Goal: Navigation & Orientation: Find specific page/section

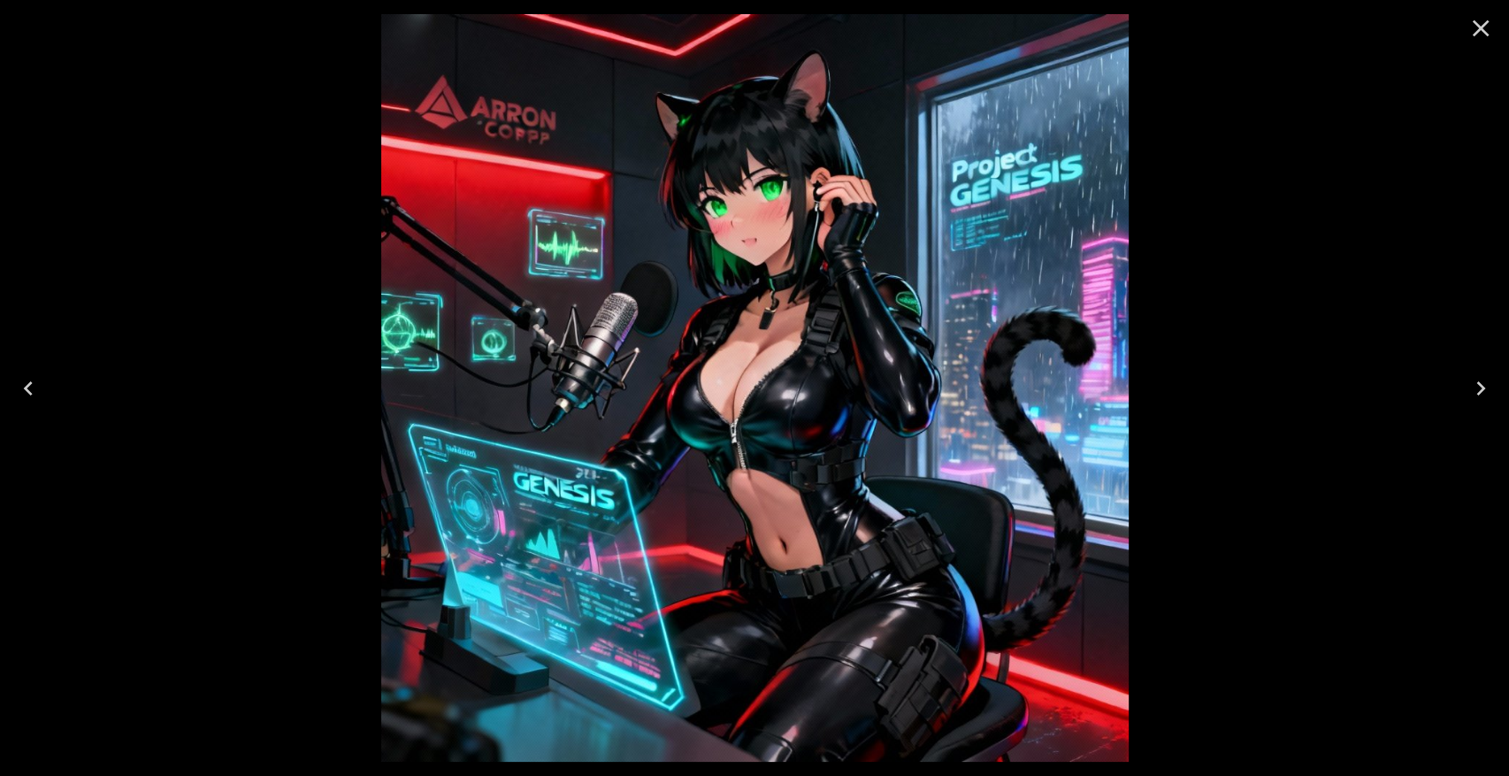
scroll to position [393, 0]
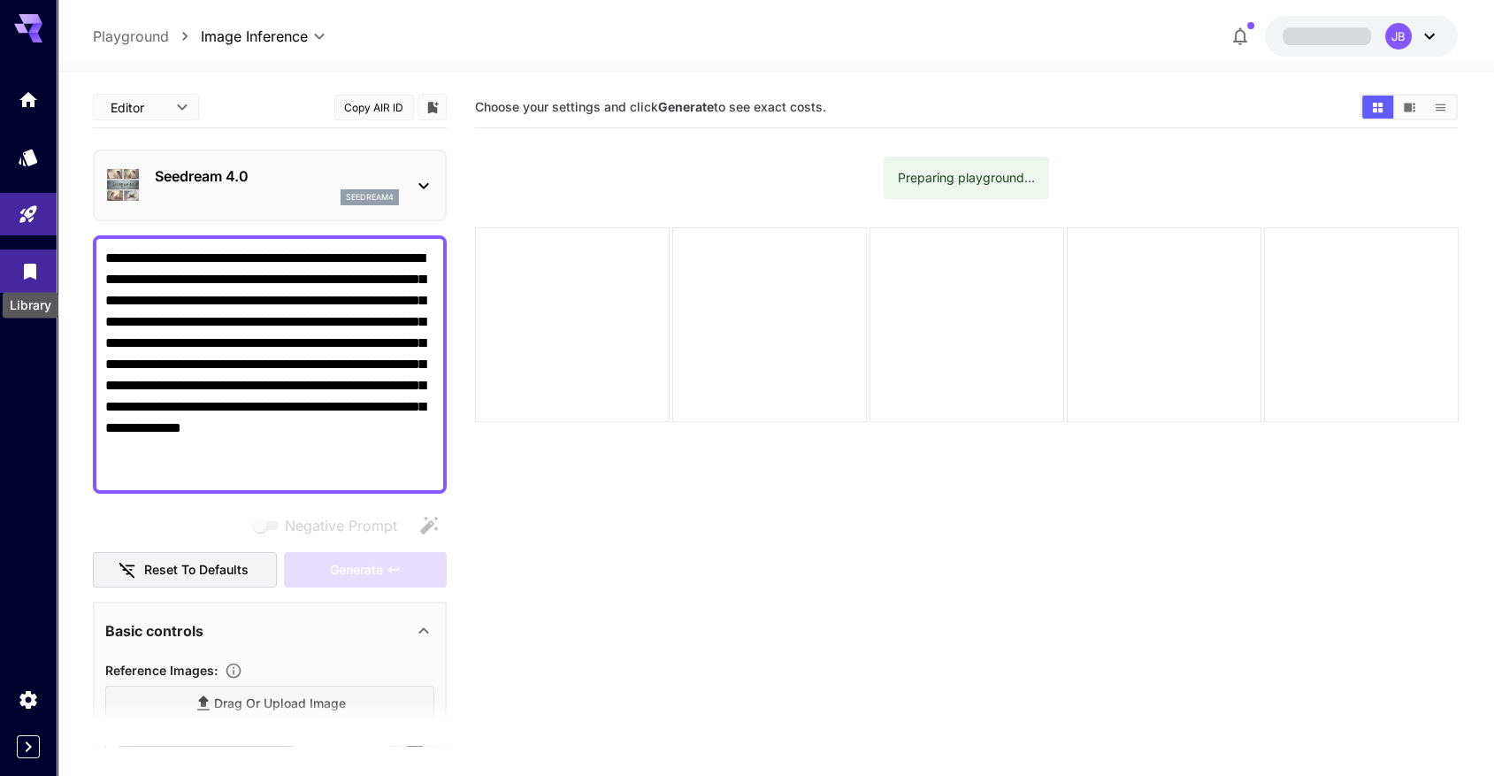
click at [40, 271] on icon "Library" at bounding box center [29, 268] width 21 height 21
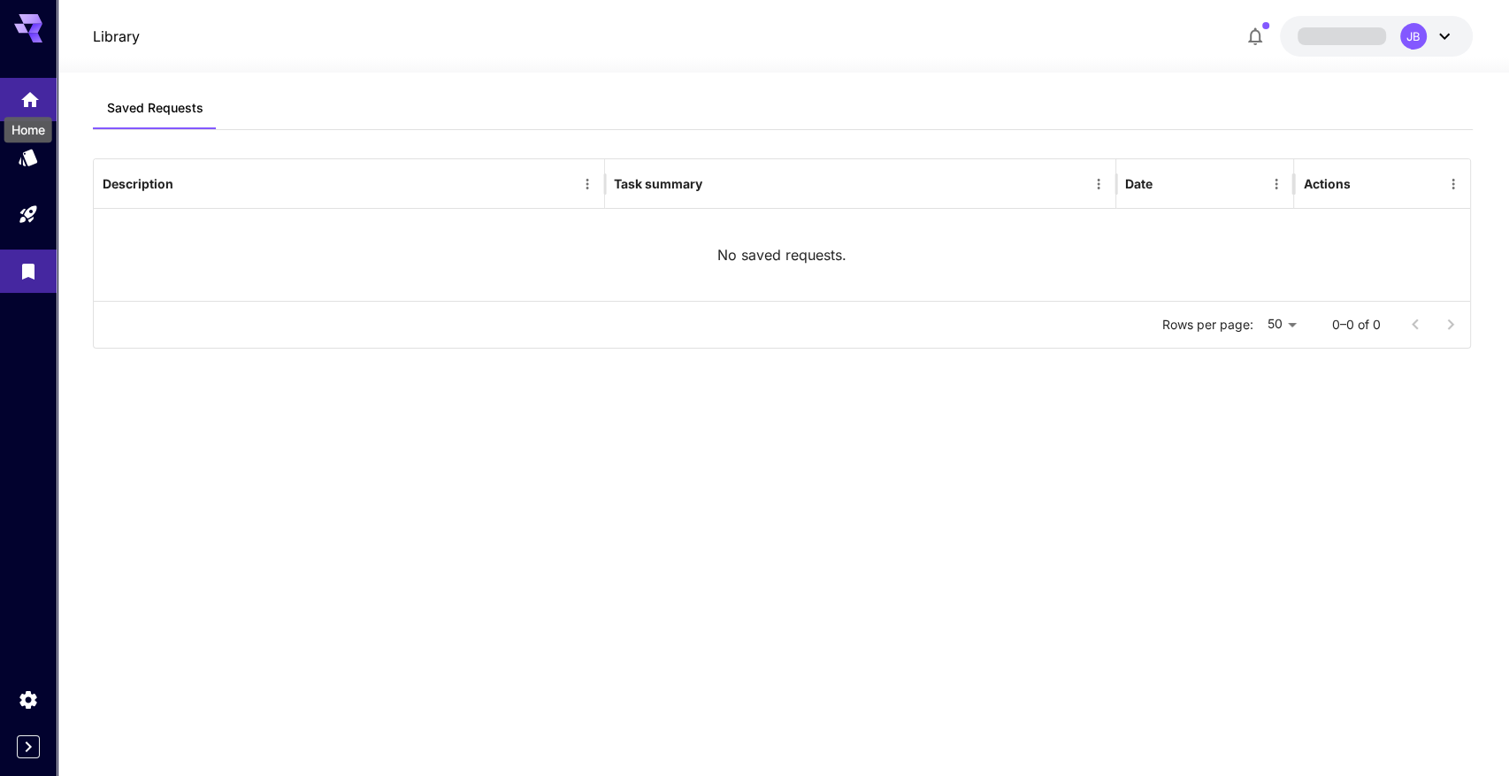
click at [21, 104] on div "Home" at bounding box center [28, 124] width 51 height 40
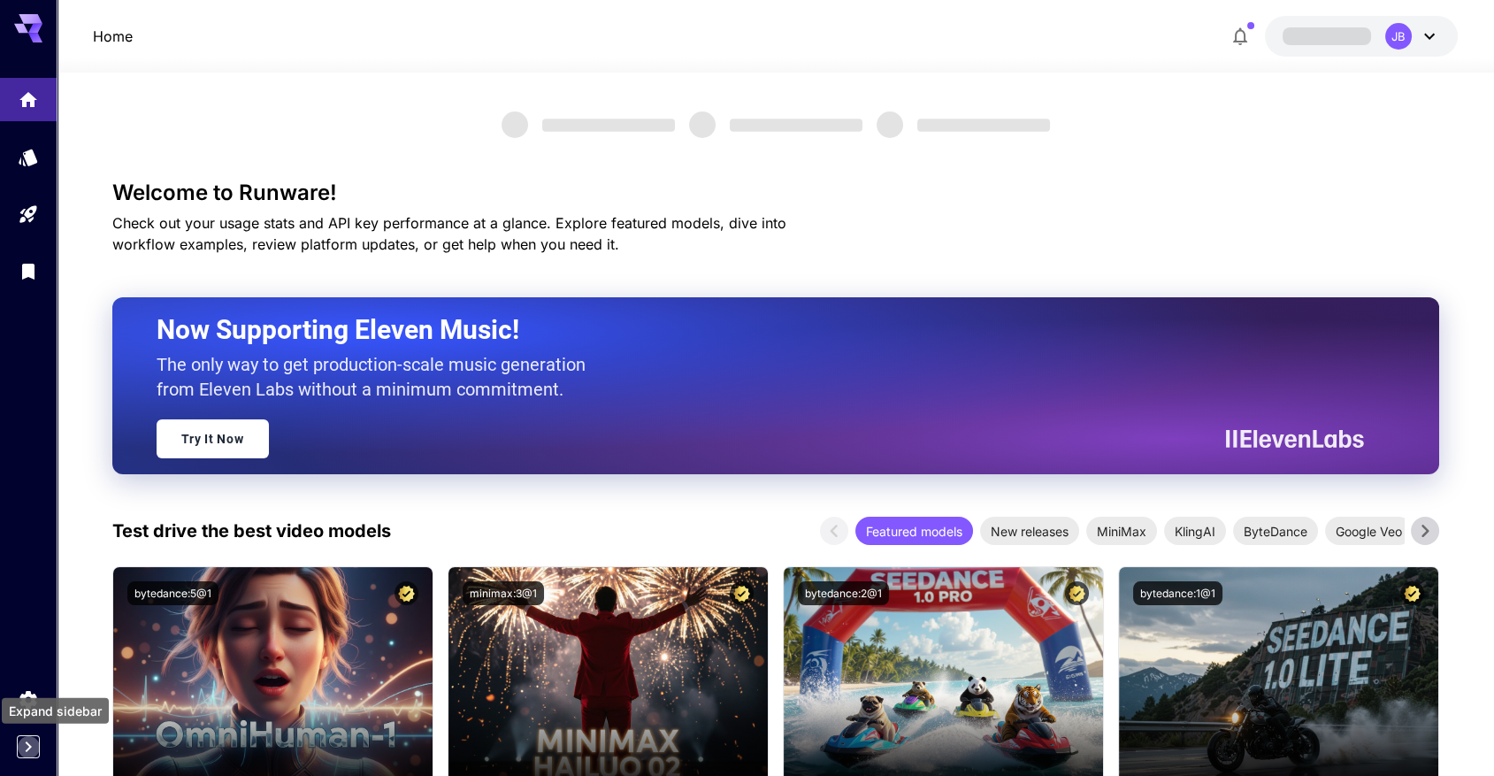
click at [31, 747] on icon "Expand sidebar" at bounding box center [29, 746] width 6 height 11
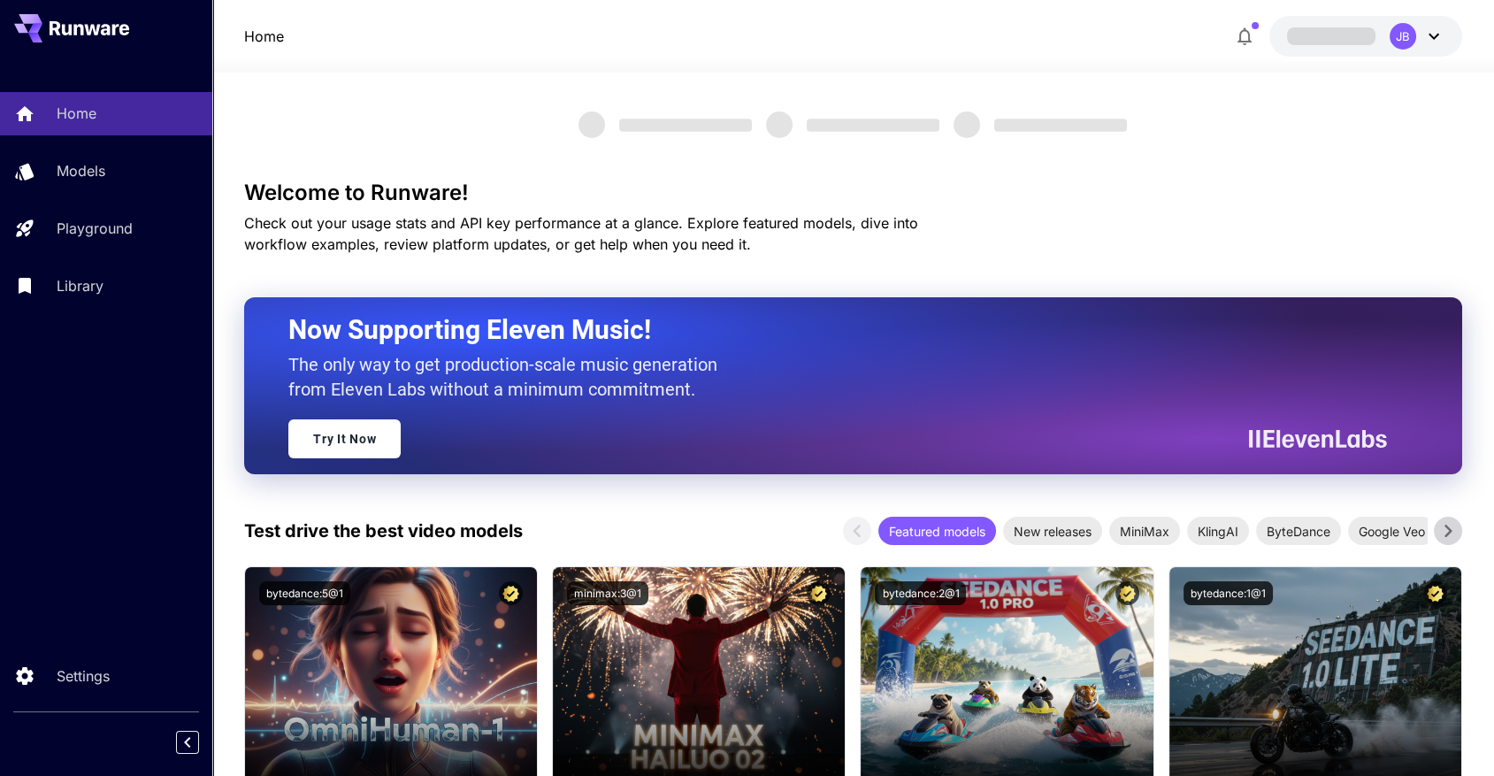
click at [1439, 32] on icon at bounding box center [1433, 36] width 21 height 21
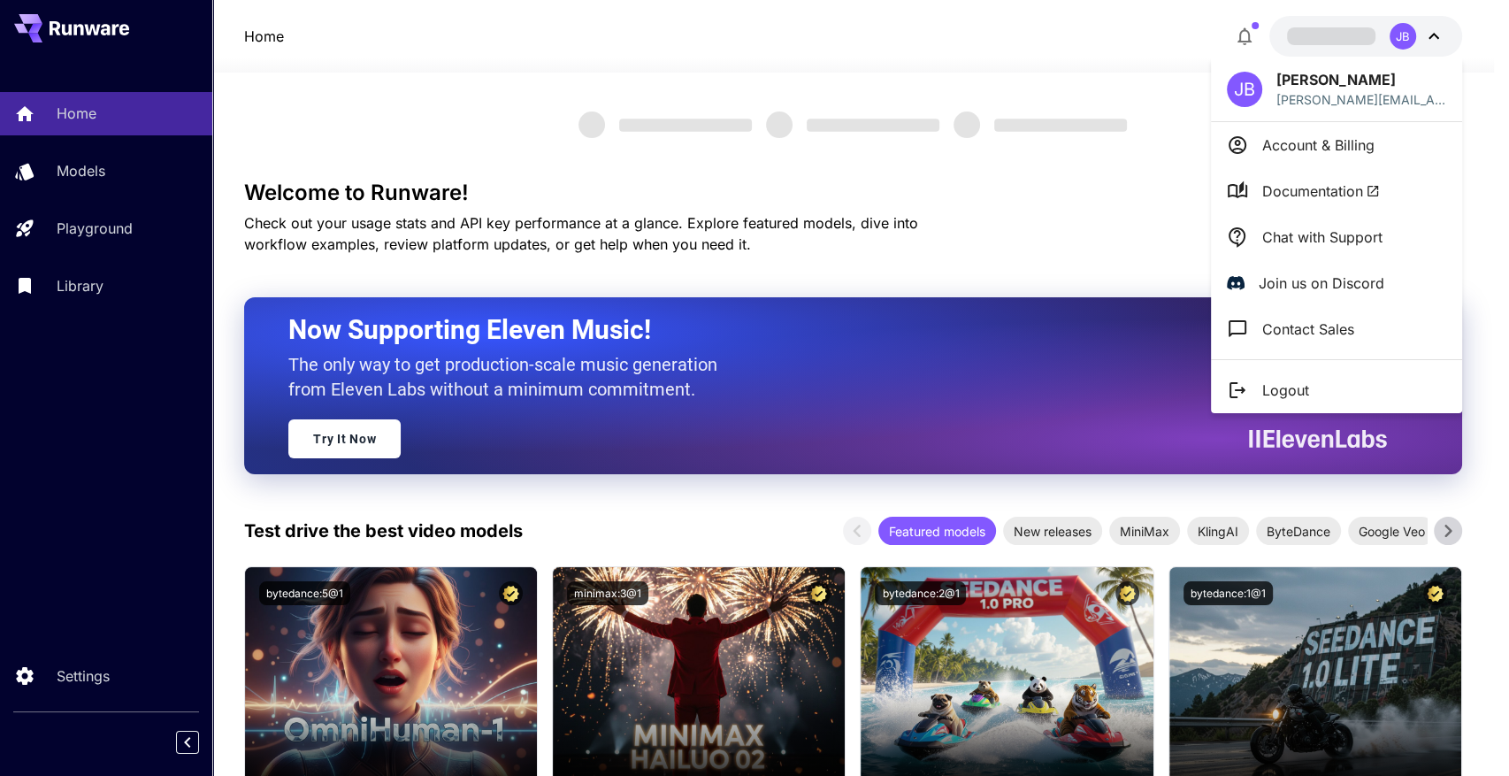
click at [1280, 158] on li "Account & Billing" at bounding box center [1336, 145] width 251 height 46
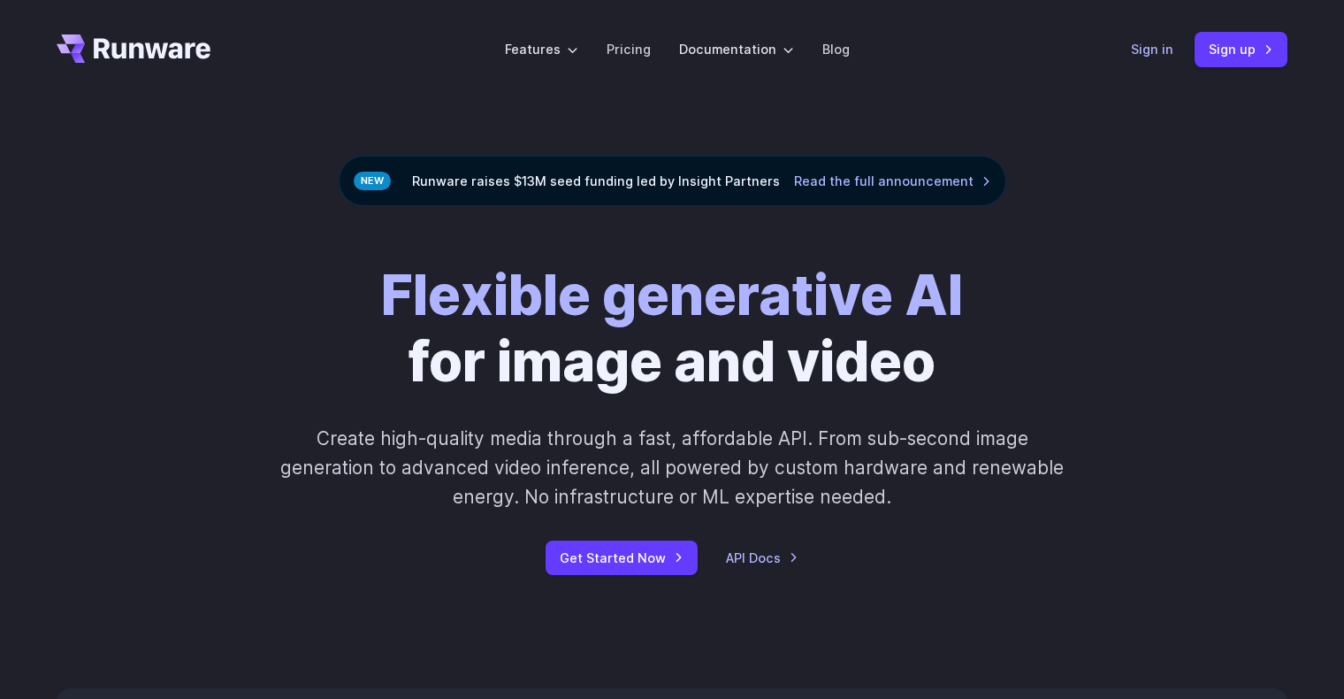
click at [1152, 54] on link "Sign in" at bounding box center [1152, 49] width 42 height 20
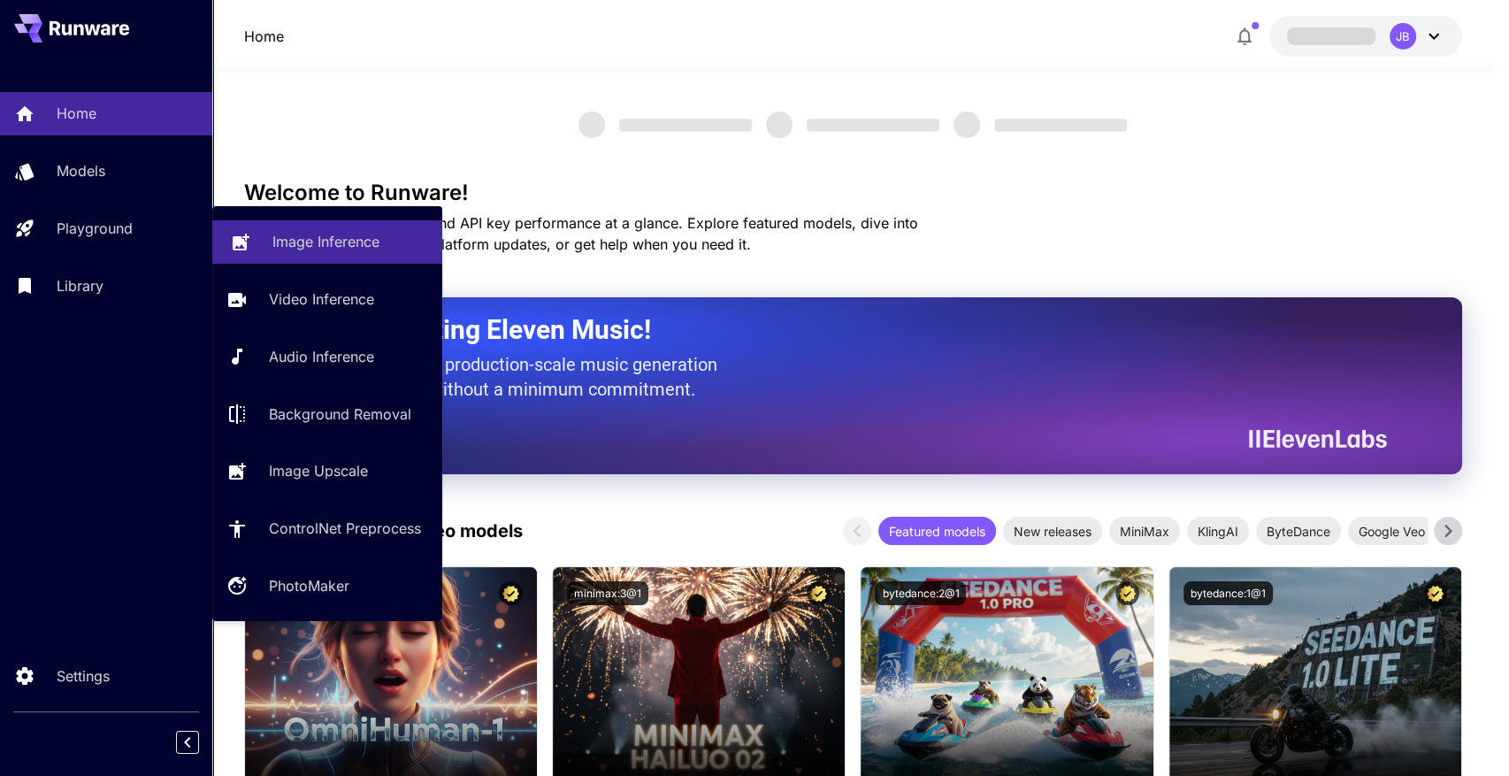
click at [425, 235] on div "Image Inference" at bounding box center [350, 241] width 156 height 21
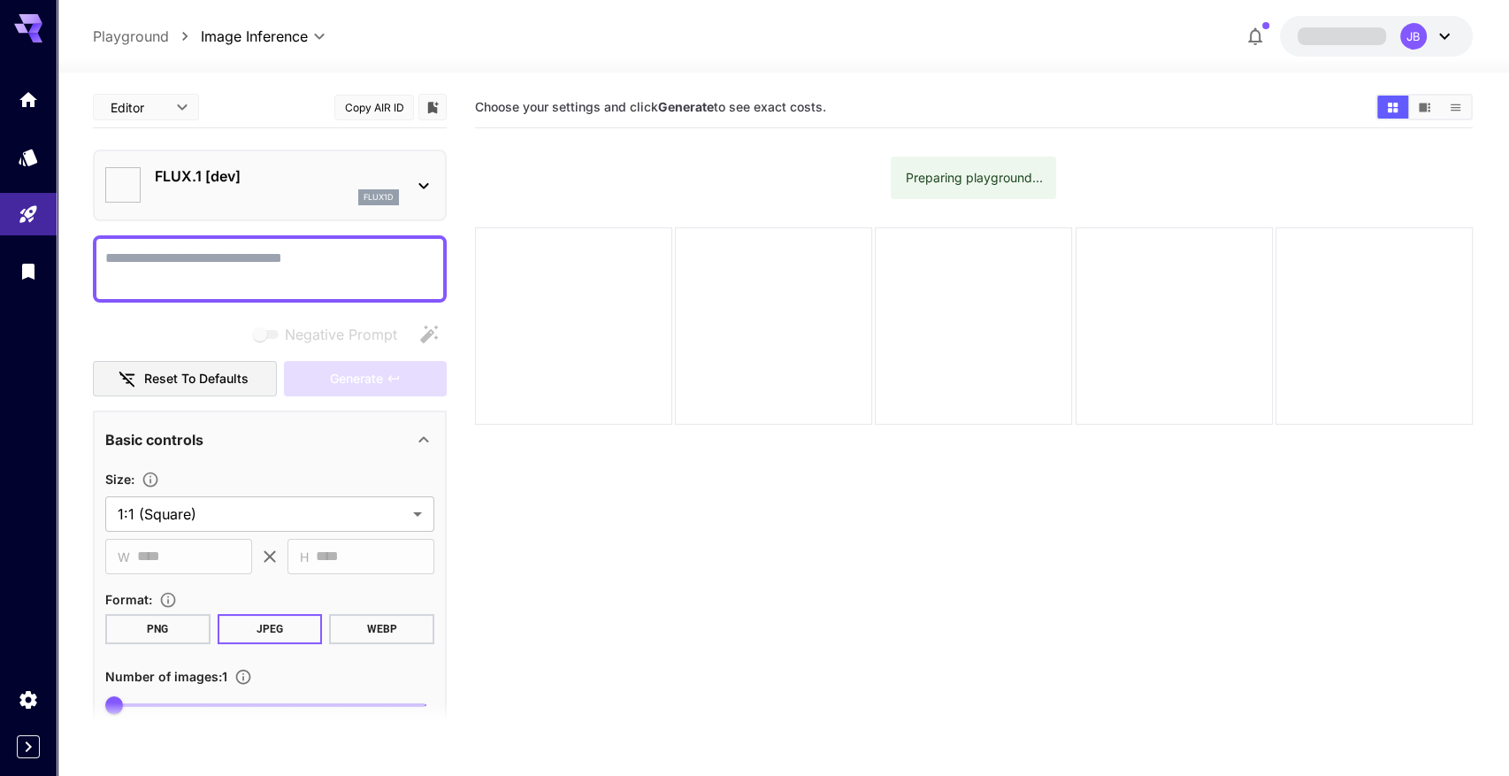
type input "**********"
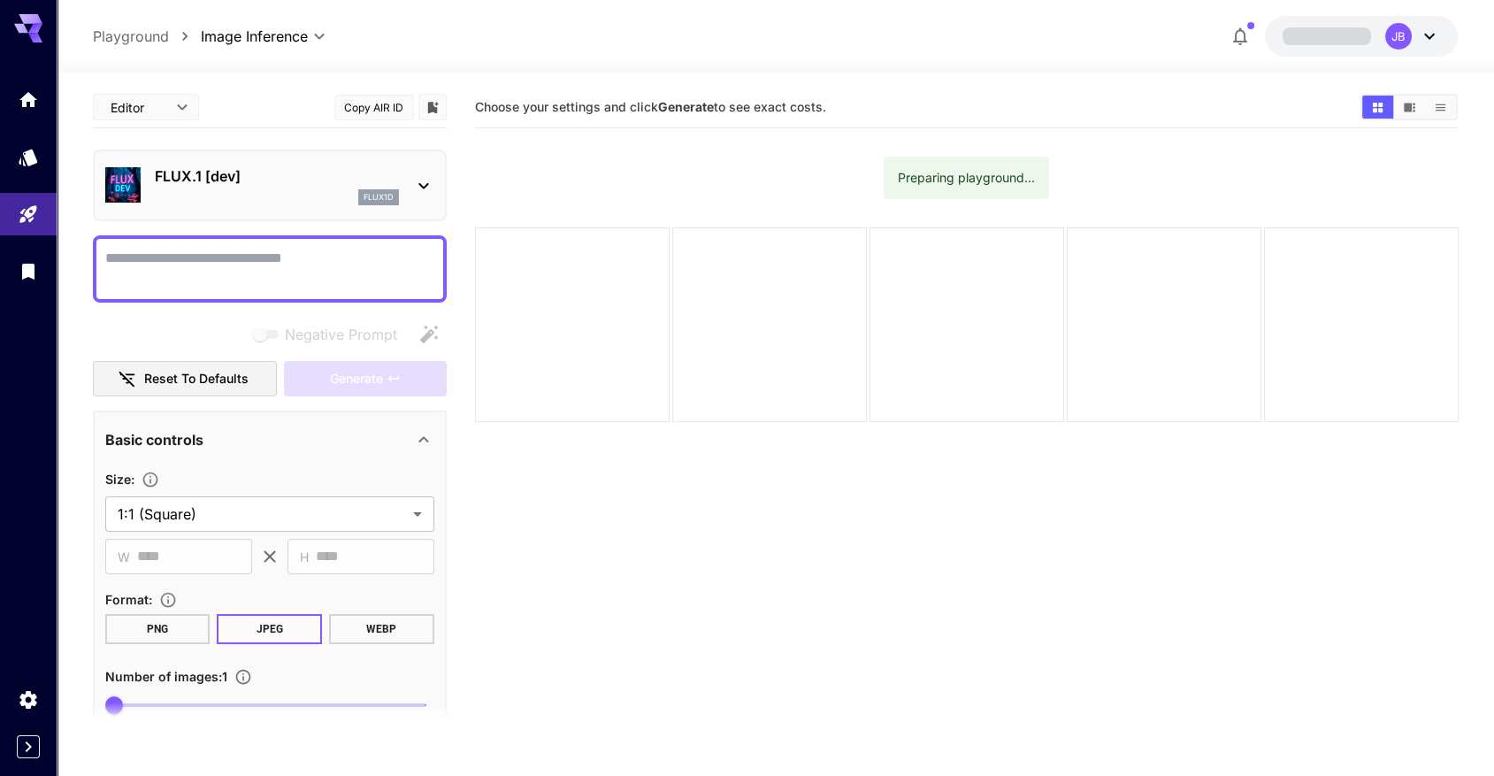
click at [1429, 38] on icon at bounding box center [1429, 37] width 11 height 6
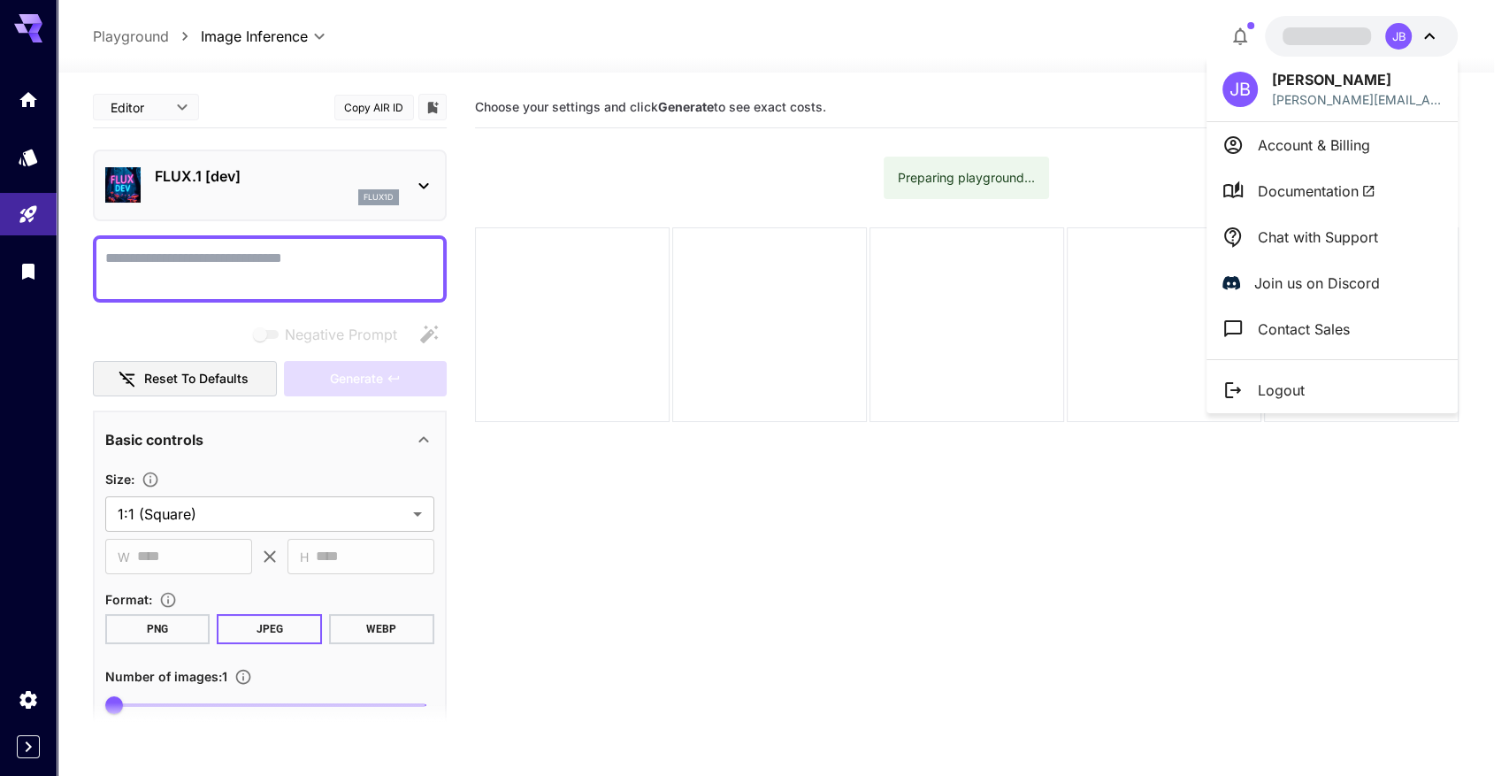
click at [1279, 278] on p "Join us on Discord" at bounding box center [1317, 282] width 126 height 21
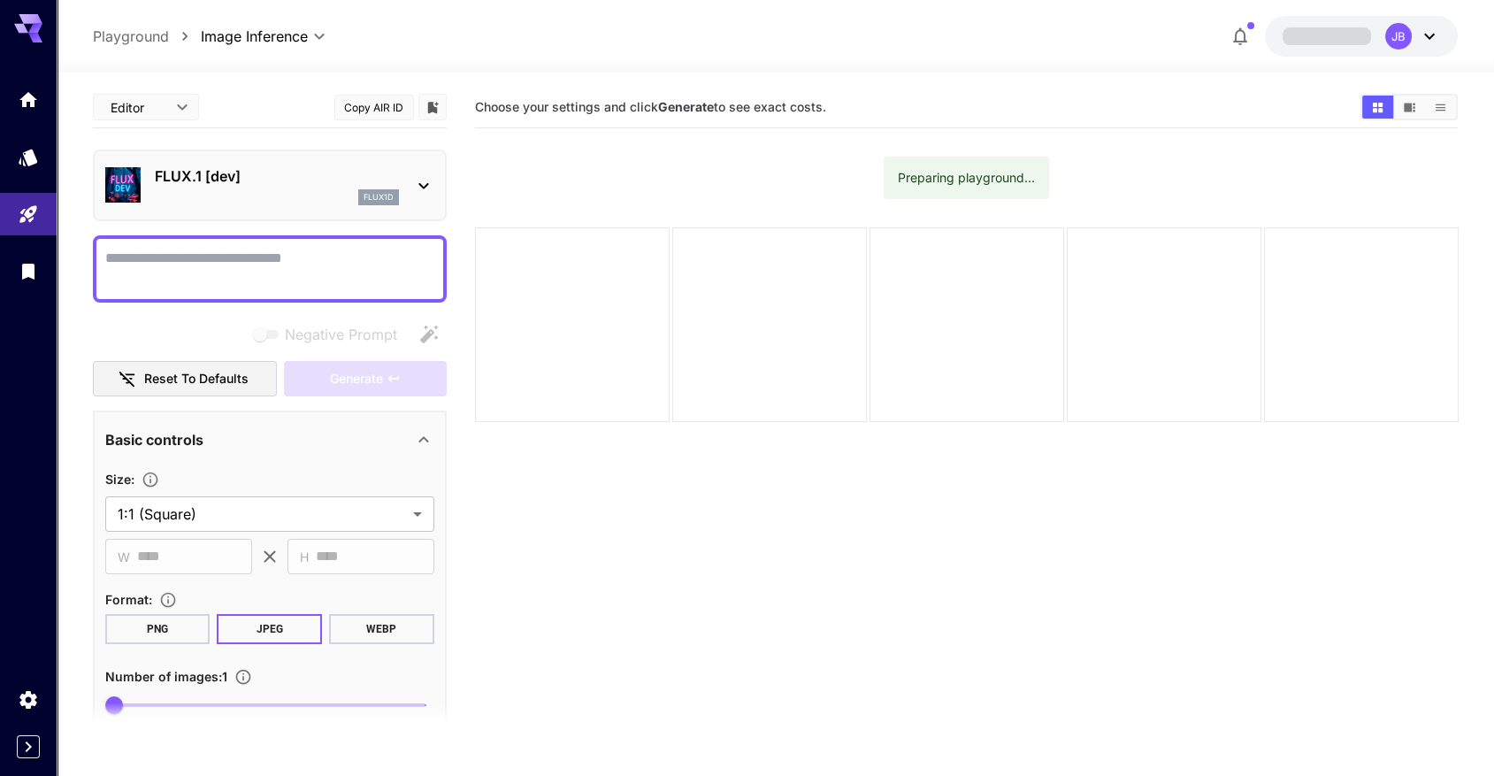
click at [971, 79] on div "**********" at bounding box center [776, 494] width 1366 height 843
click at [25, 272] on icon "Library" at bounding box center [30, 267] width 12 height 16
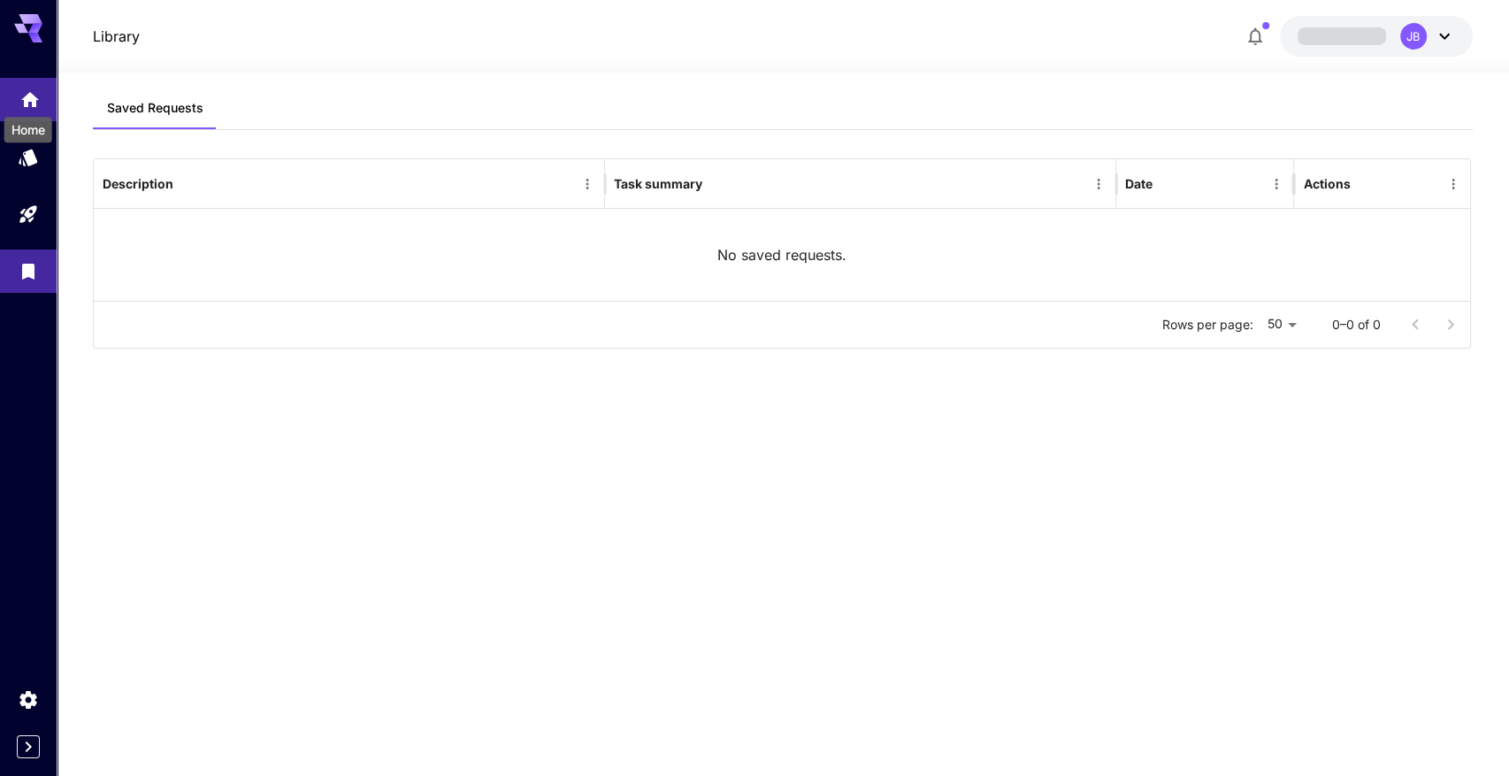
click at [32, 88] on icon "Home" at bounding box center [29, 94] width 21 height 21
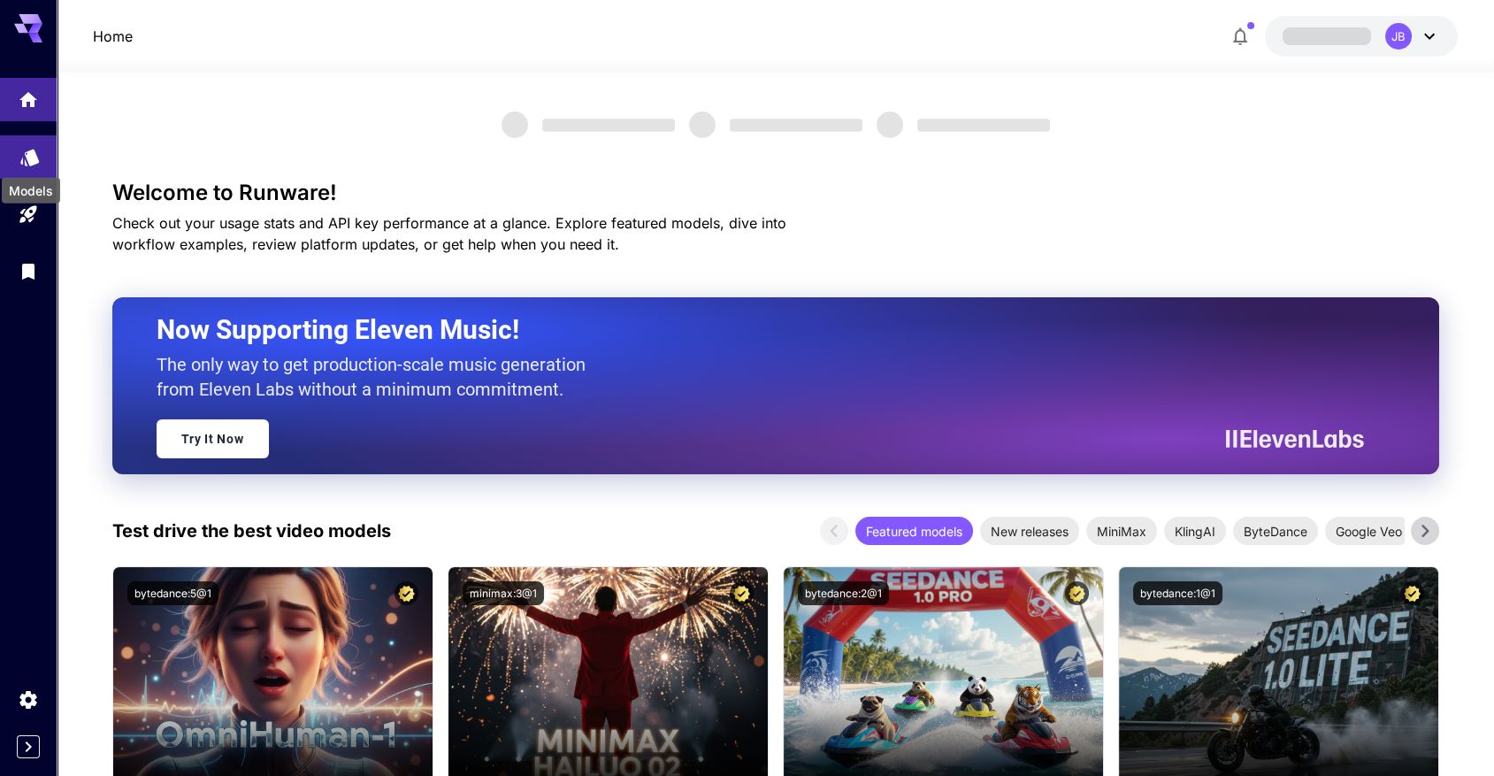
click at [34, 164] on link at bounding box center [28, 156] width 57 height 43
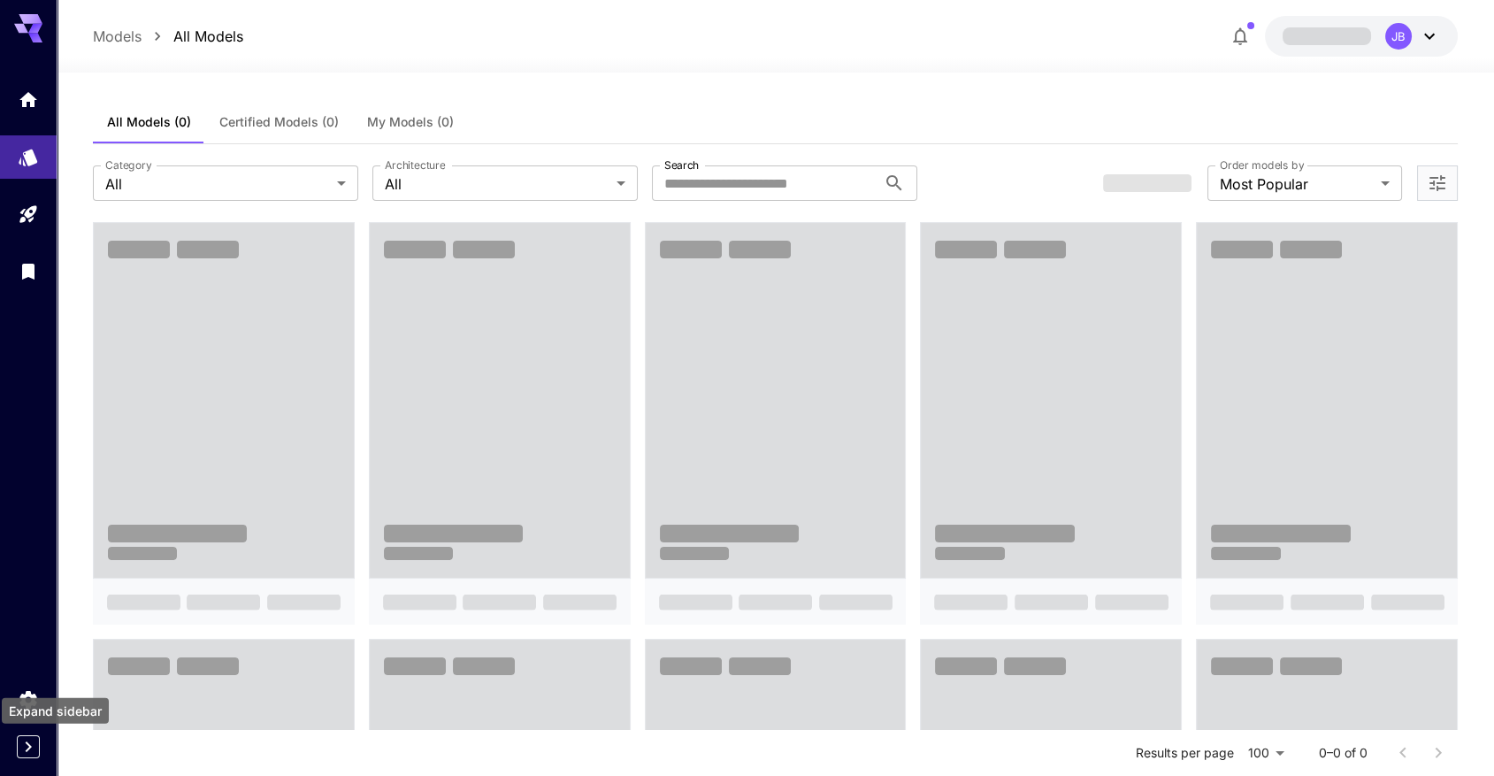
click at [34, 749] on icon "Expand sidebar" at bounding box center [28, 746] width 21 height 21
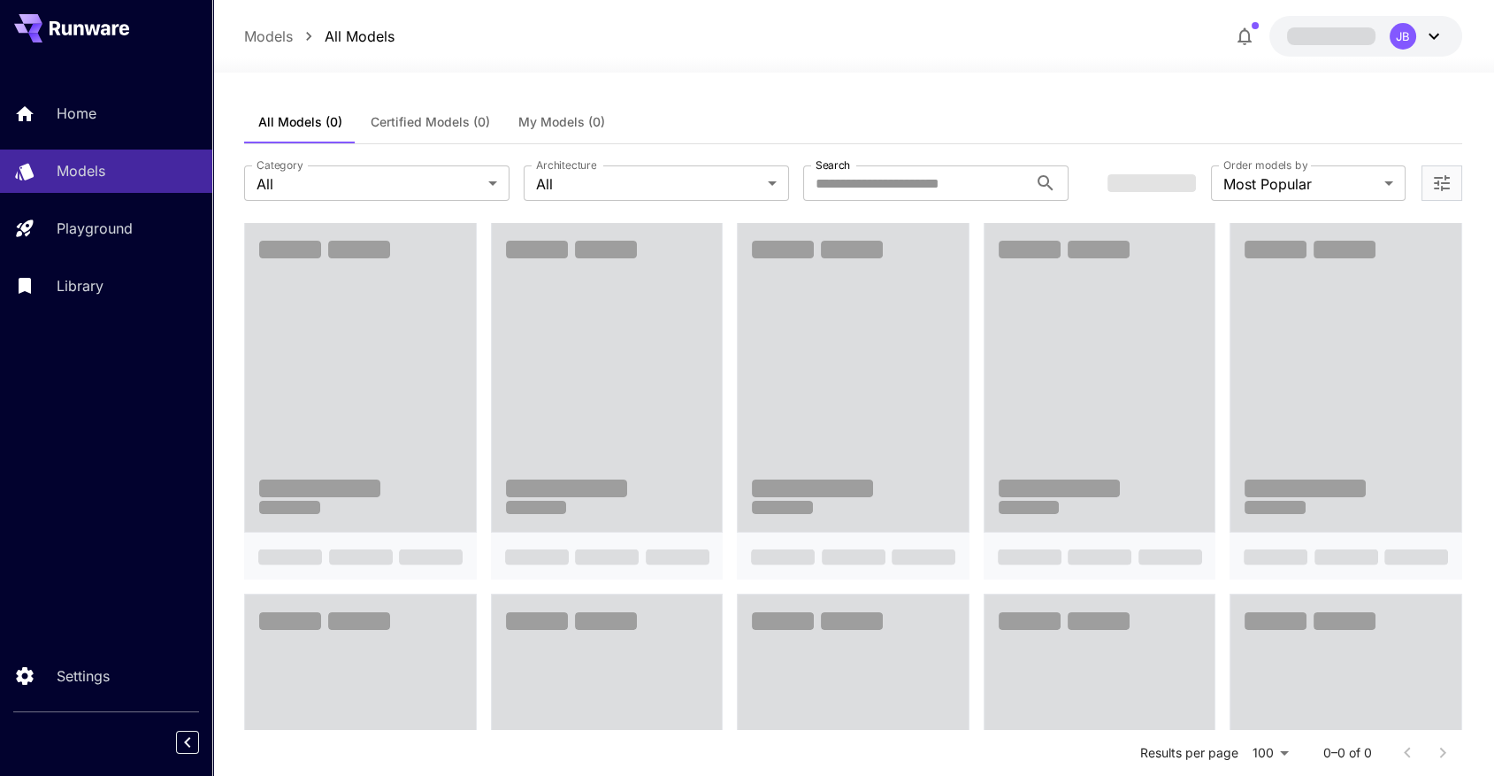
click at [108, 29] on icon at bounding box center [106, 29] width 10 height 11
click at [46, 34] on button at bounding box center [71, 28] width 115 height 28
click at [1229, 35] on button "button" at bounding box center [1244, 36] width 35 height 35
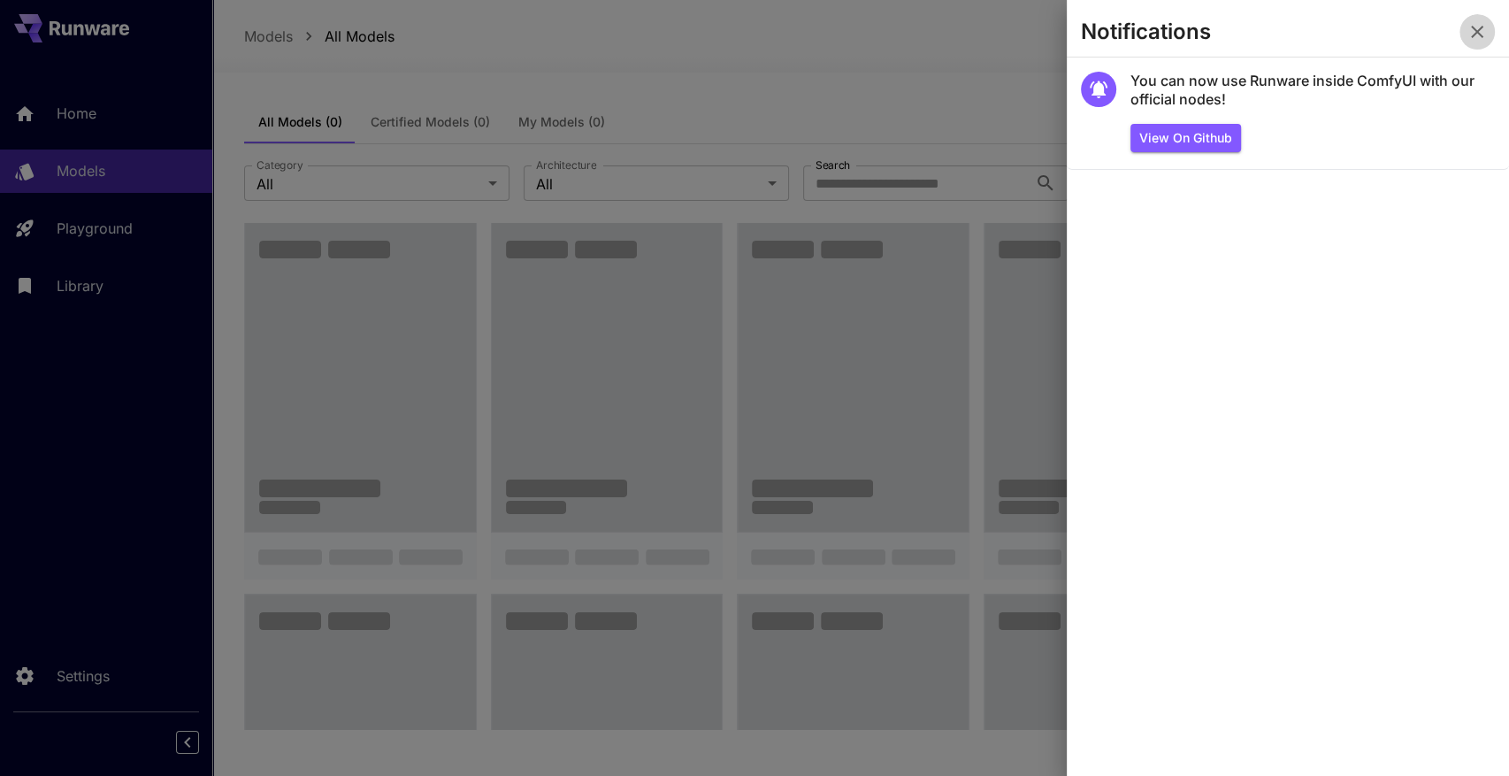
click at [1483, 33] on icon "button" at bounding box center [1476, 31] width 21 height 21
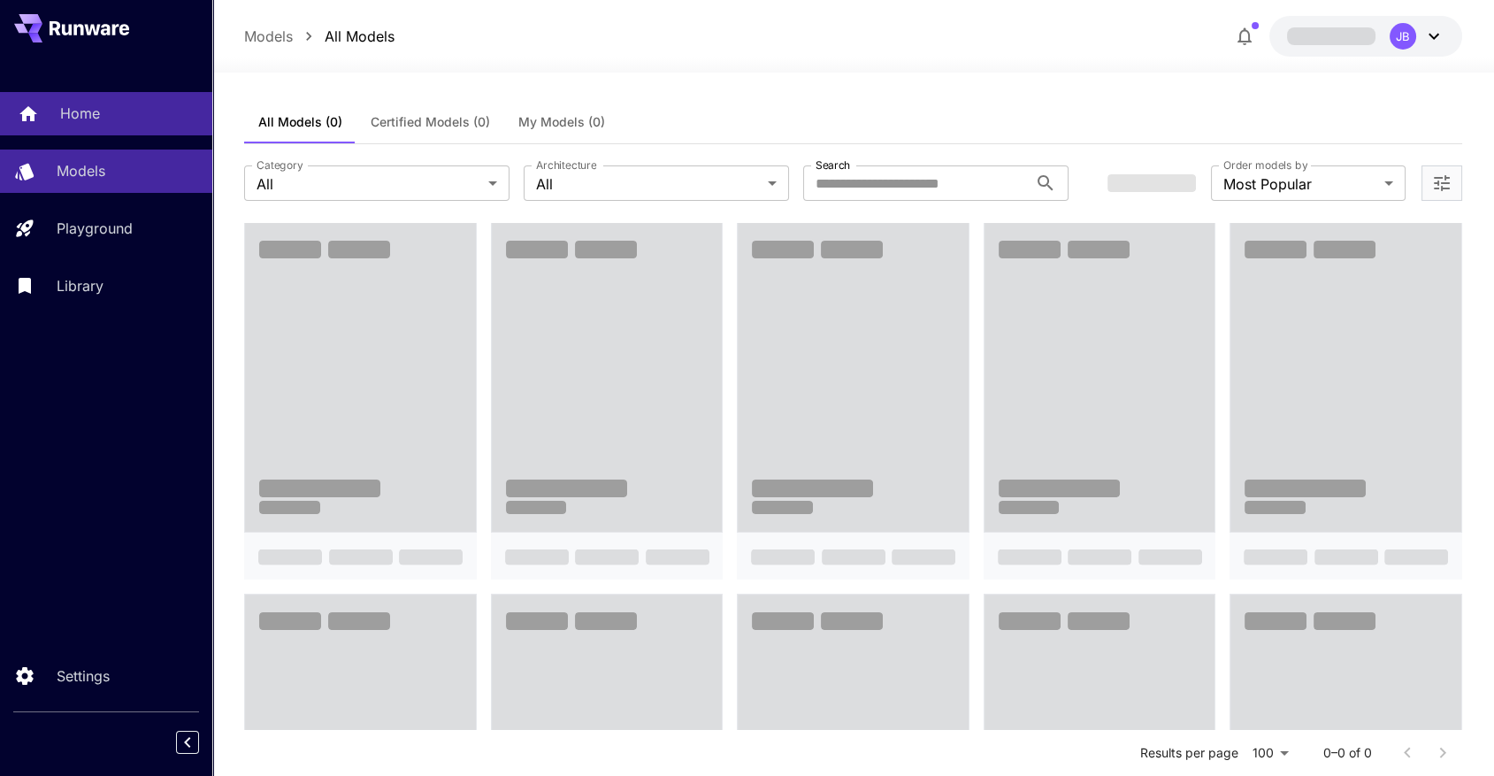
click at [48, 101] on link "Home" at bounding box center [106, 113] width 212 height 43
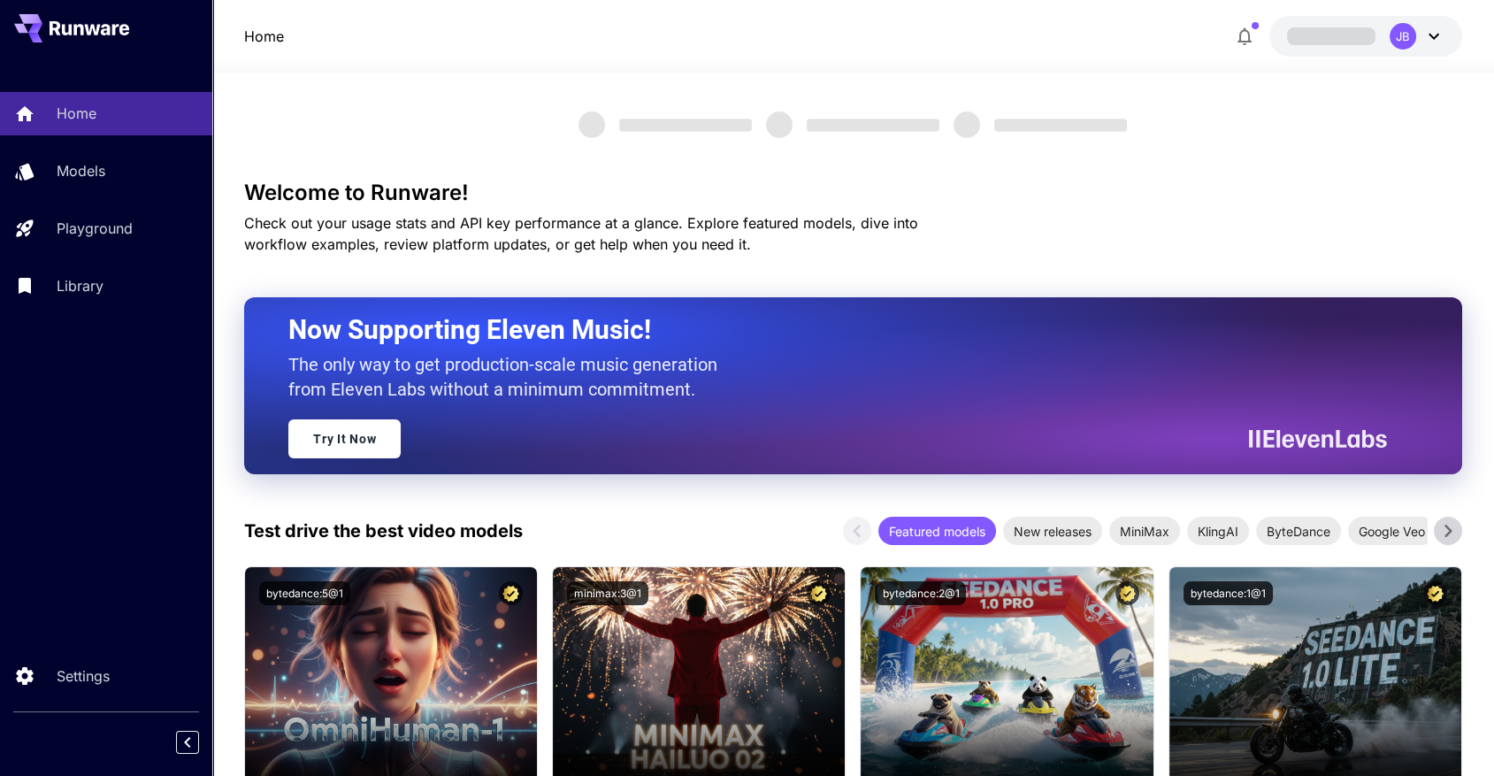
click at [85, 34] on icon at bounding box center [90, 28] width 80 height 14
click at [1427, 49] on div "JB" at bounding box center [1417, 36] width 55 height 27
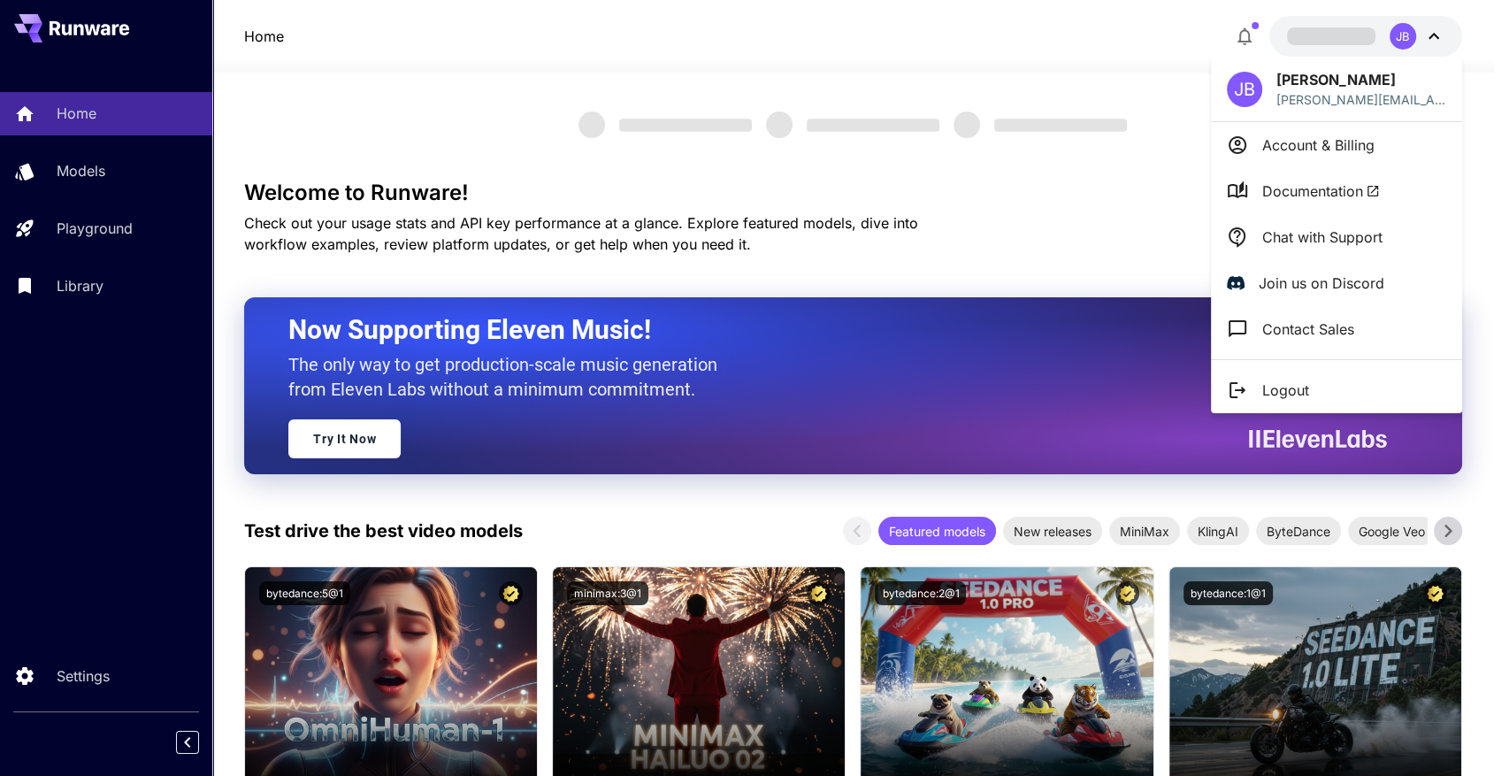
click at [1054, 31] on div at bounding box center [754, 388] width 1509 height 776
